Goal: Task Accomplishment & Management: Complete application form

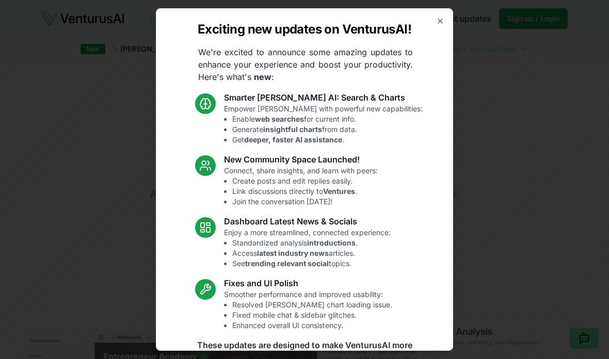
click at [492, 155] on div at bounding box center [304, 179] width 609 height 359
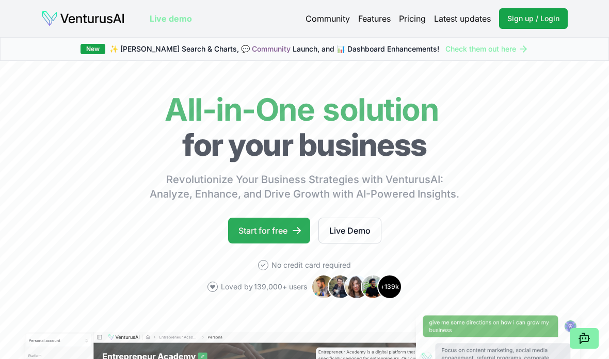
click at [273, 236] on link "Start for free" at bounding box center [269, 231] width 82 height 26
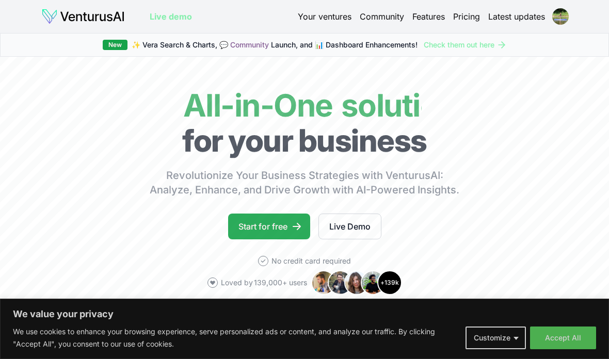
click at [297, 224] on icon at bounding box center [297, 226] width 10 height 10
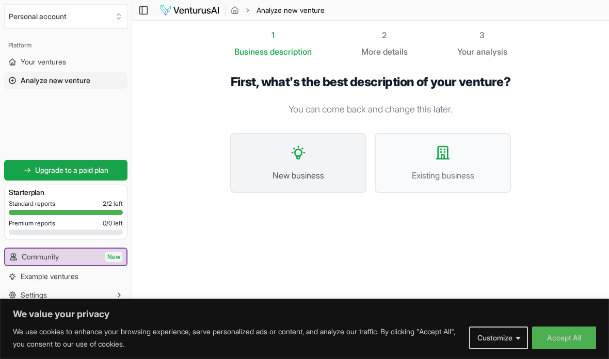
click at [318, 182] on span "New business" at bounding box center [299, 175] width 114 height 12
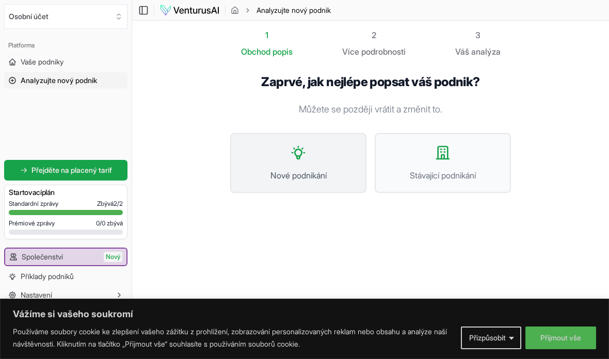
click at [354, 172] on span "Nové podnikání" at bounding box center [299, 175] width 114 height 12
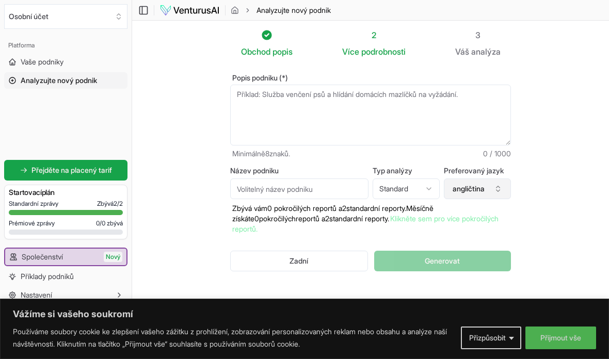
click at [477, 187] on font "angličtina" at bounding box center [469, 188] width 32 height 9
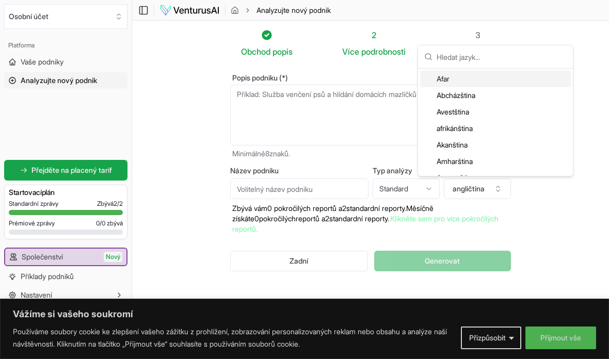
click at [556, 111] on section "Obchod popis 2 Více podrobnosti 3 Váš analýza Popis podniku (*) Minimálně 8 zna…" at bounding box center [370, 168] width 477 height 295
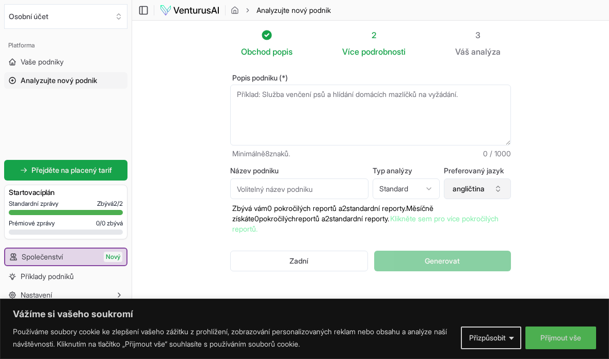
click at [499, 193] on icon "button" at bounding box center [498, 189] width 8 height 8
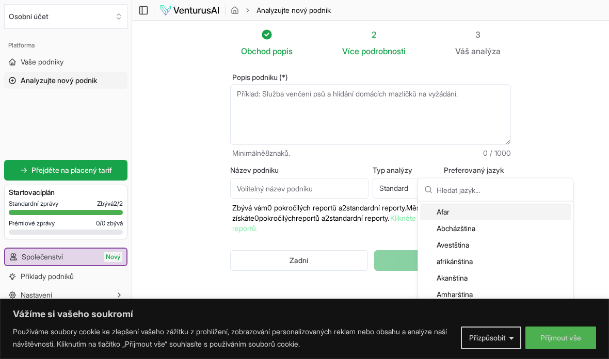
scroll to position [9, 0]
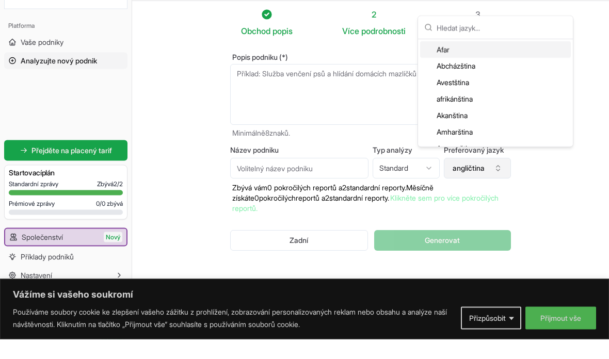
type input "C"
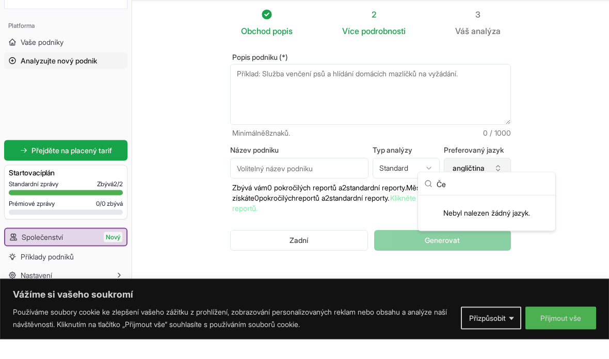
type input "Č"
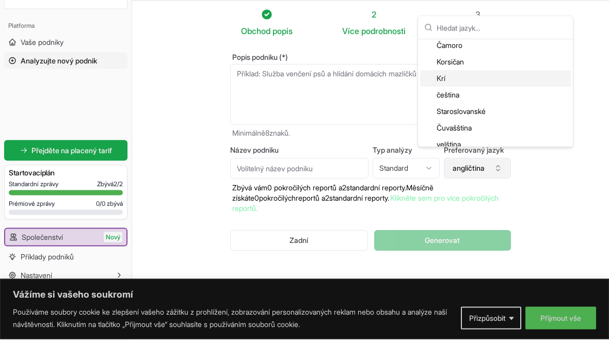
scroll to position [386, 0]
click at [456, 109] on font "čeština" at bounding box center [448, 113] width 23 height 9
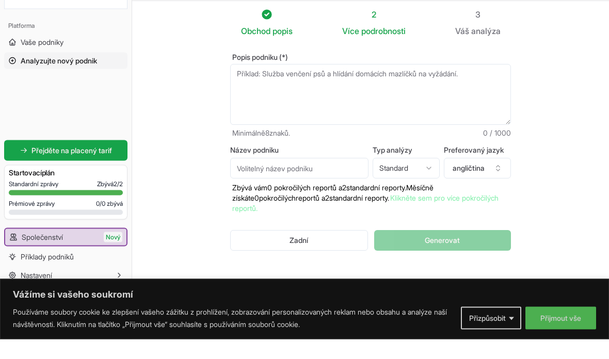
scroll to position [29, 0]
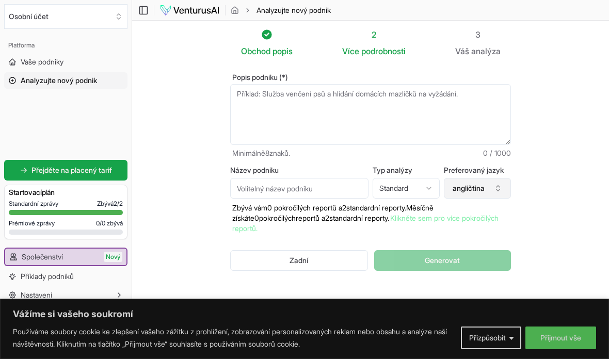
click at [480, 184] on font "angličtina" at bounding box center [469, 188] width 32 height 9
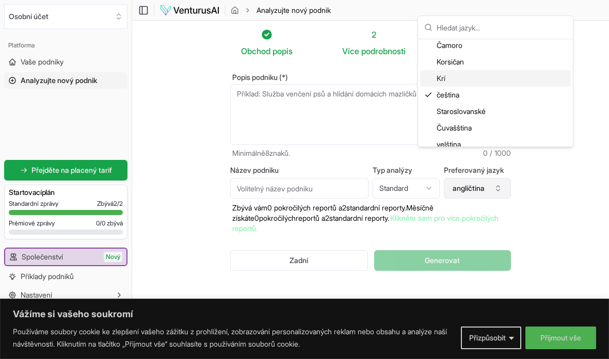
scroll to position [385, 0]
click at [458, 99] on font "čeština" at bounding box center [448, 94] width 23 height 9
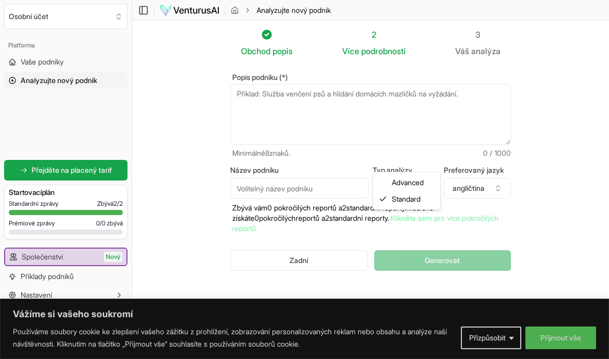
click at [415, 164] on html "Vážíme si vašeho soukromí Používáme soubory cookie ke zlepšení vašeho zážitku z…" at bounding box center [304, 178] width 609 height 359
click at [336, 208] on html "Vážíme si vašeho soukromí Používáme soubory cookie ke zlepšení vašeho zážitku z…" at bounding box center [304, 178] width 609 height 359
click at [322, 178] on input "Název podniku" at bounding box center [299, 188] width 138 height 21
click at [461, 100] on textarea "Popis podniku (*)" at bounding box center [370, 115] width 281 height 61
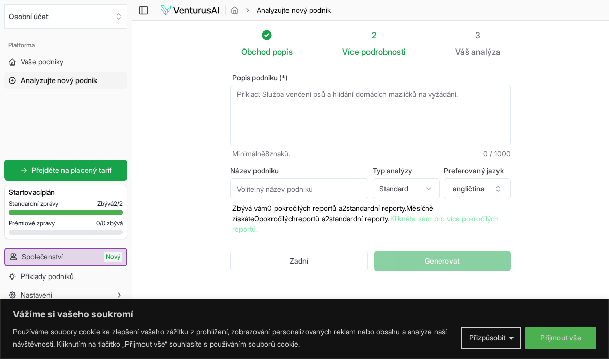
click at [337, 185] on input "Název podniku" at bounding box center [299, 189] width 138 height 21
type input "Happy dogie"
click at [463, 270] on div "Zadní Generovat" at bounding box center [370, 261] width 281 height 54
click at [444, 95] on textarea "Popis podniku (*)" at bounding box center [370, 115] width 281 height 61
click at [277, 100] on textarea "Popis podniku (*)" at bounding box center [370, 115] width 281 height 61
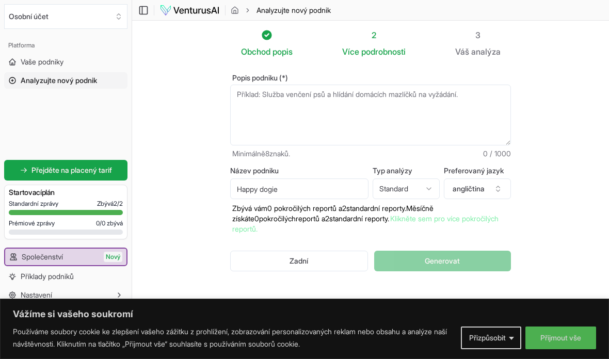
click at [277, 100] on textarea "Popis podniku (*)" at bounding box center [370, 115] width 281 height 61
type textarea "S"
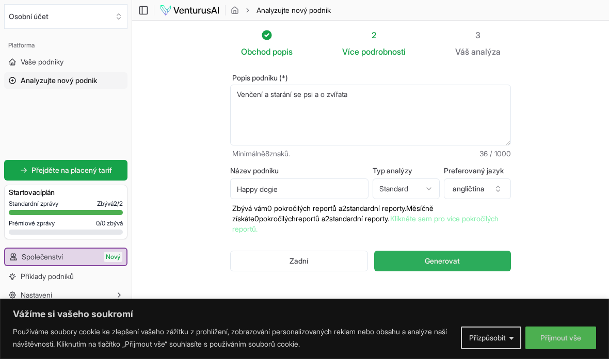
type textarea "Venčení a starání se psi a o zvířata"
click at [459, 260] on font "Generovat" at bounding box center [442, 261] width 35 height 9
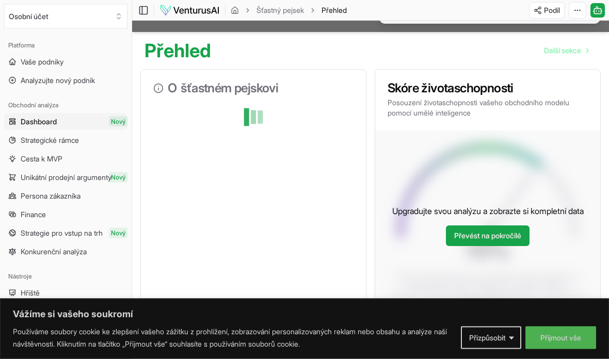
scroll to position [61, 0]
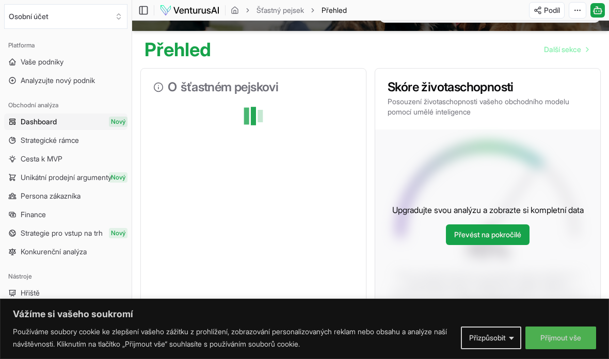
click at [308, 229] on div "O šťastném pejskovi" at bounding box center [253, 213] width 226 height 291
click at [518, 244] on link "Převést na pokročilé" at bounding box center [488, 235] width 84 height 21
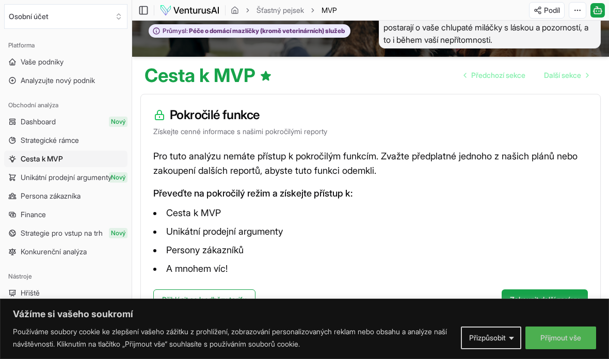
scroll to position [37, 0]
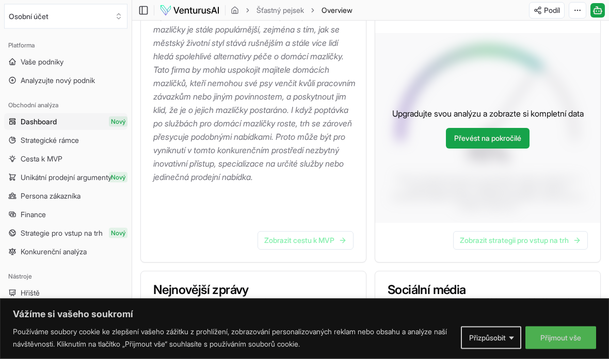
scroll to position [161, 0]
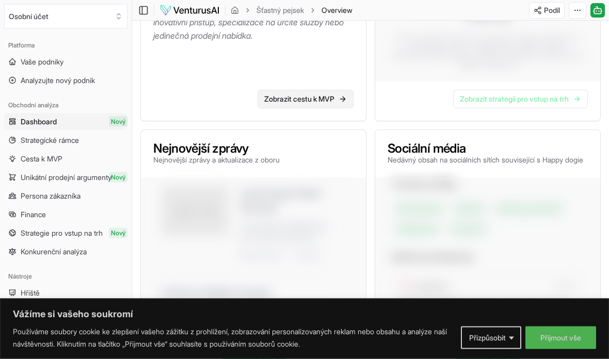
click at [316, 102] on font "Zobrazit cestu k MVP" at bounding box center [299, 99] width 70 height 9
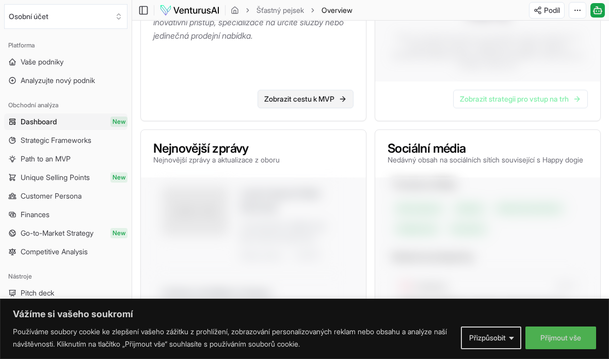
scroll to position [52, 0]
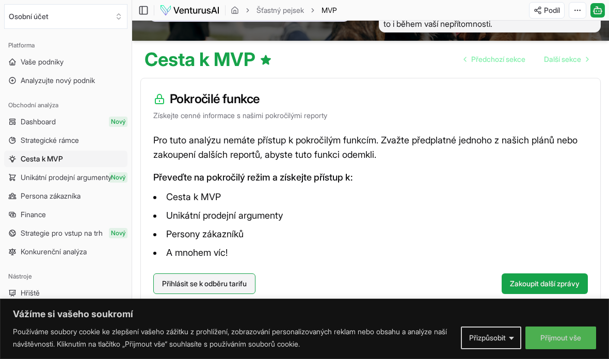
click at [240, 282] on font "Přihlásit se k odběru tarifu" at bounding box center [204, 283] width 85 height 9
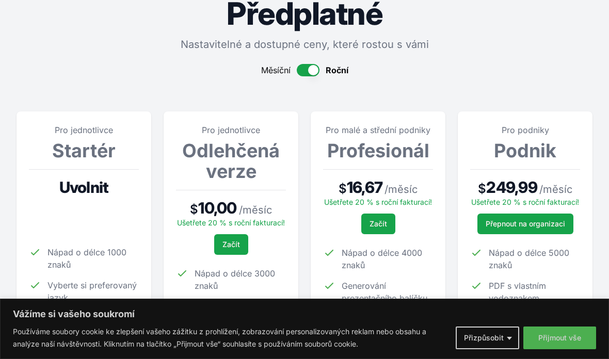
click at [101, 189] on font "Uvolnit" at bounding box center [84, 187] width 50 height 19
